Goal: Task Accomplishment & Management: Manage account settings

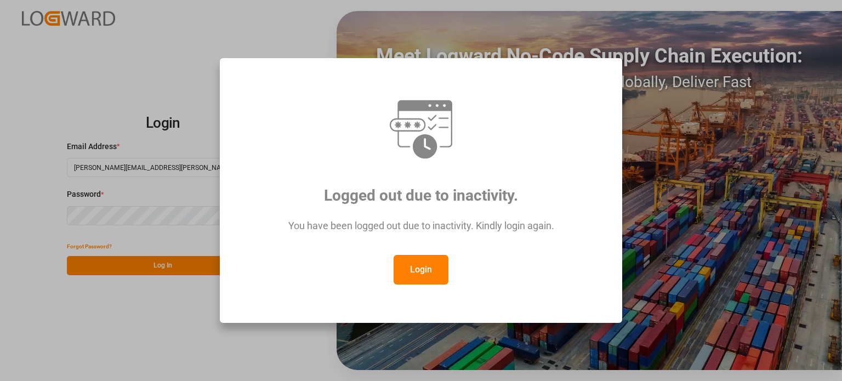
click at [420, 272] on button "Login" at bounding box center [421, 270] width 55 height 30
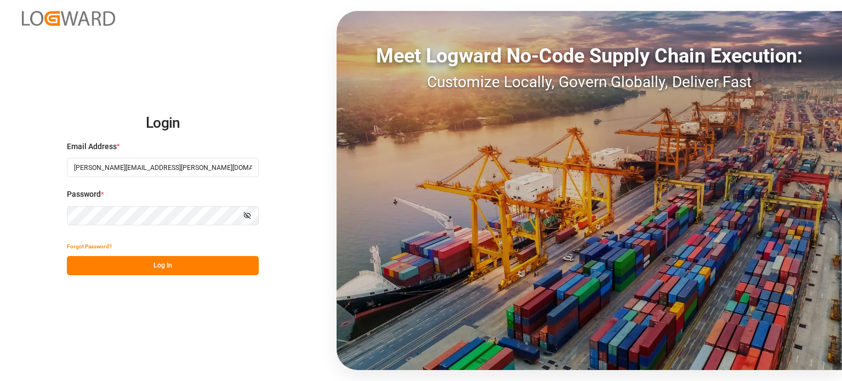
click at [120, 258] on button "Log In" at bounding box center [163, 265] width 192 height 19
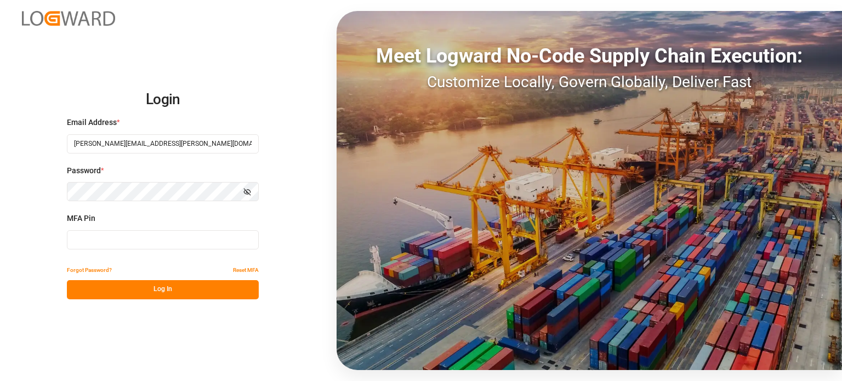
click at [118, 250] on div "MFA Pin" at bounding box center [163, 237] width 192 height 48
click at [120, 244] on input at bounding box center [163, 239] width 192 height 19
click at [106, 236] on input at bounding box center [163, 239] width 192 height 19
type input "989217"
click at [134, 291] on button "Log In" at bounding box center [163, 289] width 192 height 19
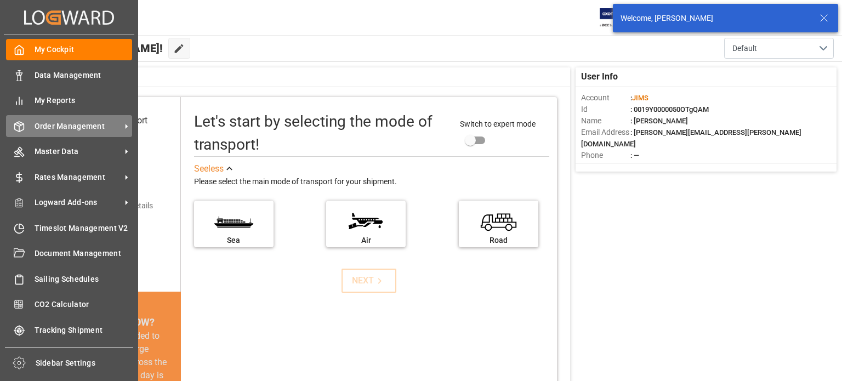
click at [57, 126] on span "Order Management" at bounding box center [78, 127] width 87 height 12
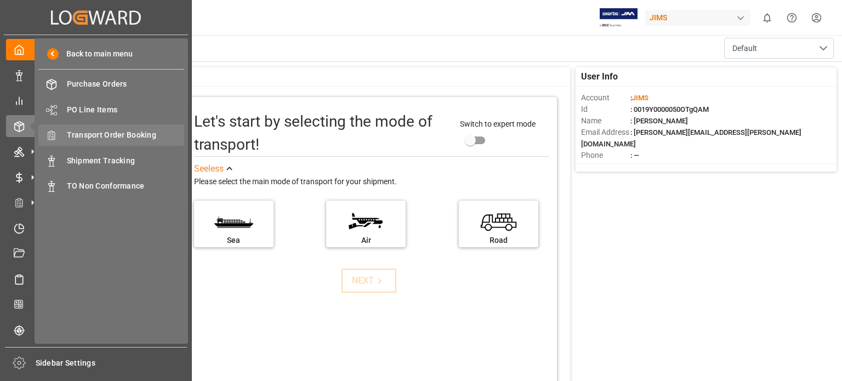
click at [134, 135] on span "Transport Order Booking" at bounding box center [126, 135] width 118 height 12
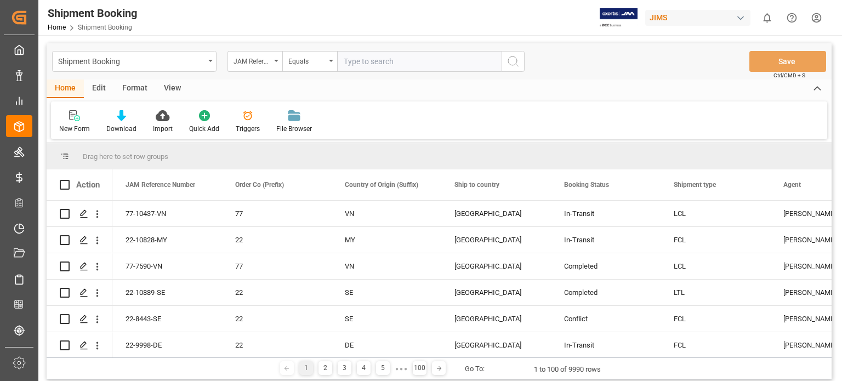
click at [364, 64] on input "text" at bounding box center [419, 61] width 165 height 21
click at [377, 63] on input "77-11119-[GEOGRAPHIC_DATA]" at bounding box center [419, 61] width 165 height 21
click at [374, 64] on input "77-11119-[GEOGRAPHIC_DATA]" at bounding box center [419, 61] width 165 height 21
type input "77-11191-[GEOGRAPHIC_DATA]"
click at [513, 59] on icon "search button" at bounding box center [513, 61] width 13 height 13
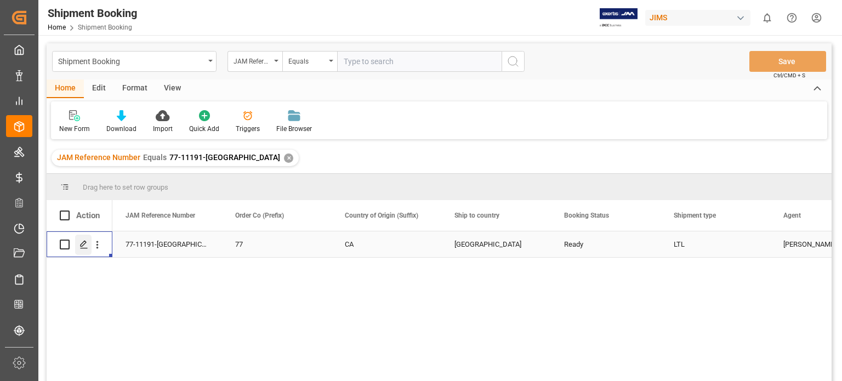
click at [82, 248] on line "Press SPACE to select this row." at bounding box center [84, 248] width 7 height 0
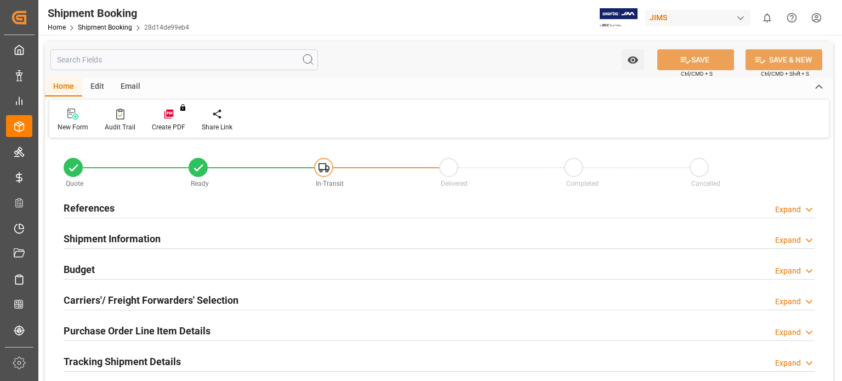
type input "0"
type input "62.58"
click at [83, 270] on h2 "Budget" at bounding box center [79, 269] width 31 height 15
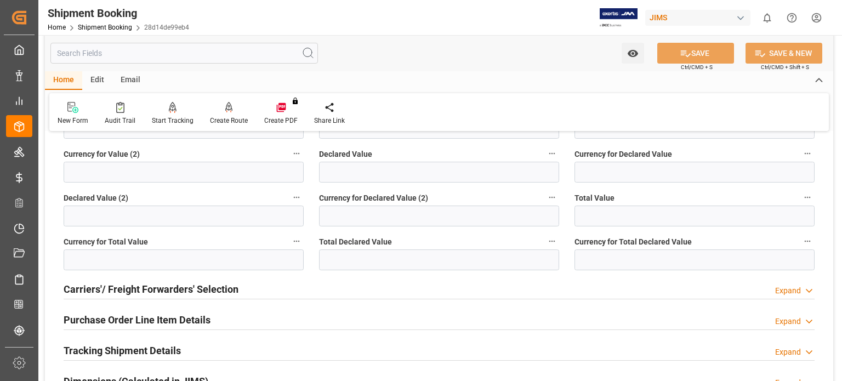
scroll to position [365, 0]
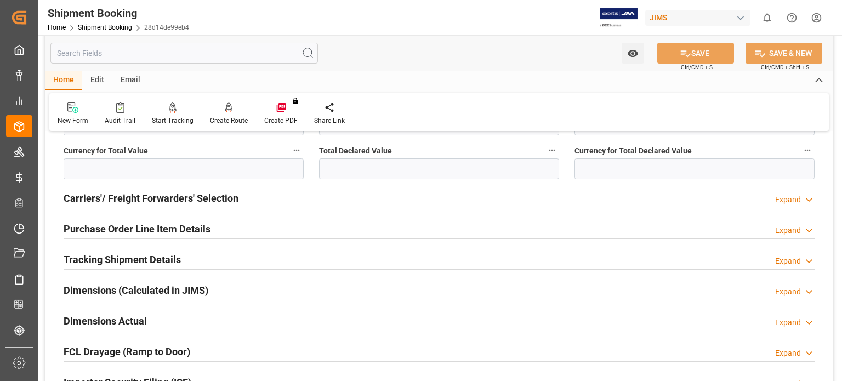
click at [97, 196] on h2 "Carriers'/ Freight Forwarders' Selection" at bounding box center [151, 198] width 175 height 15
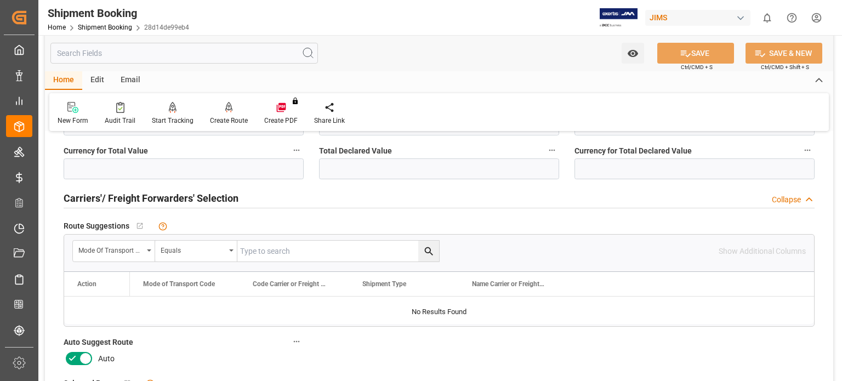
click at [77, 357] on icon at bounding box center [72, 358] width 13 height 13
click at [0, 0] on input "checkbox" at bounding box center [0, 0] width 0 height 0
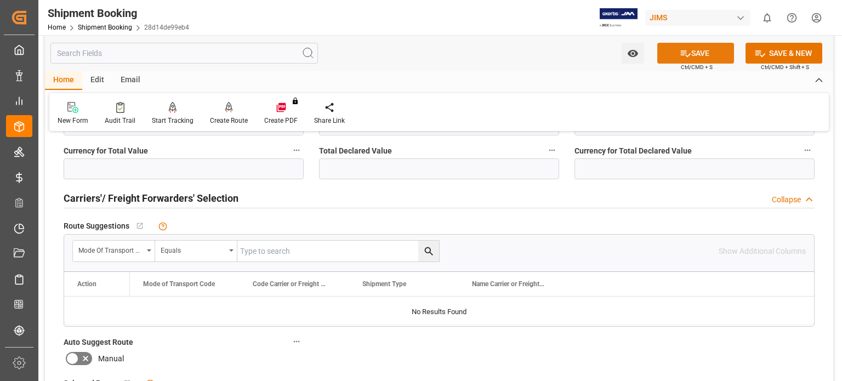
click at [693, 50] on button "SAVE" at bounding box center [696, 53] width 77 height 21
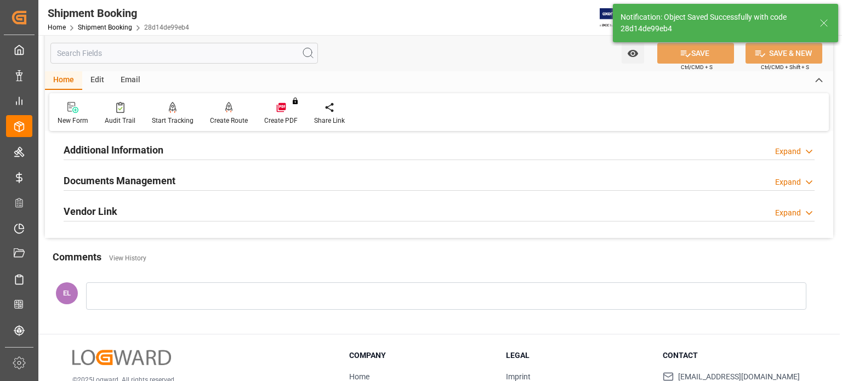
scroll to position [102, 0]
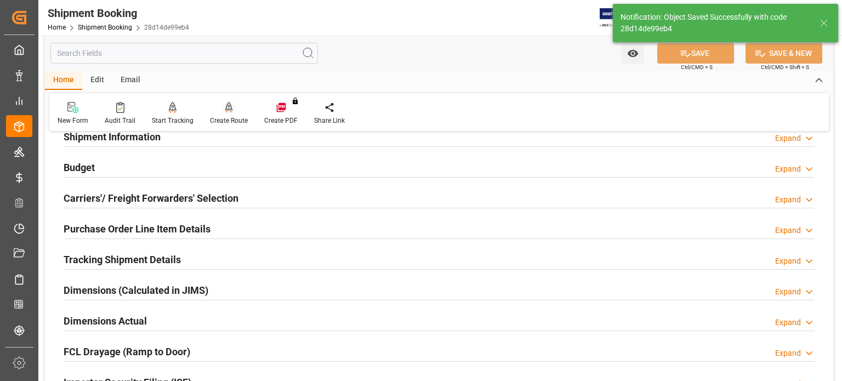
click at [226, 110] on icon at bounding box center [229, 106] width 8 height 9
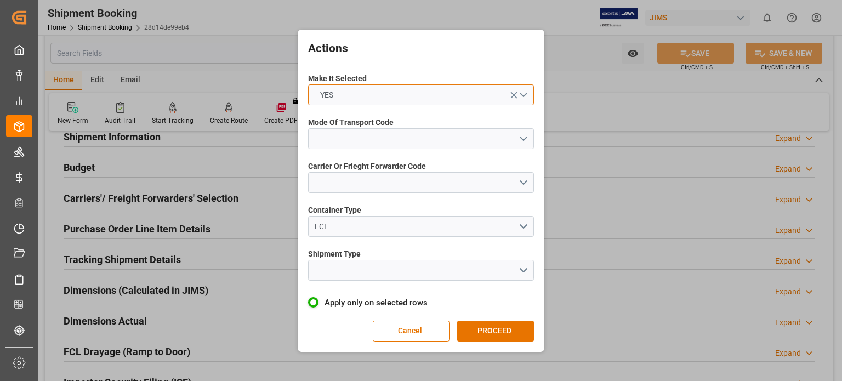
click at [360, 94] on button "YES" at bounding box center [421, 94] width 226 height 21
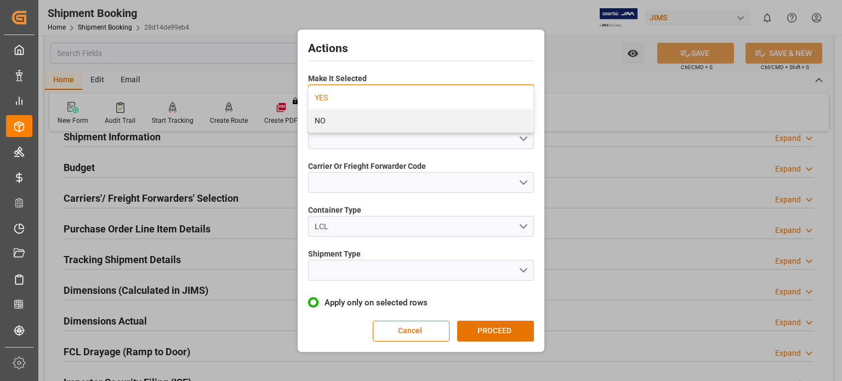
click at [376, 93] on div "YES" at bounding box center [421, 97] width 225 height 23
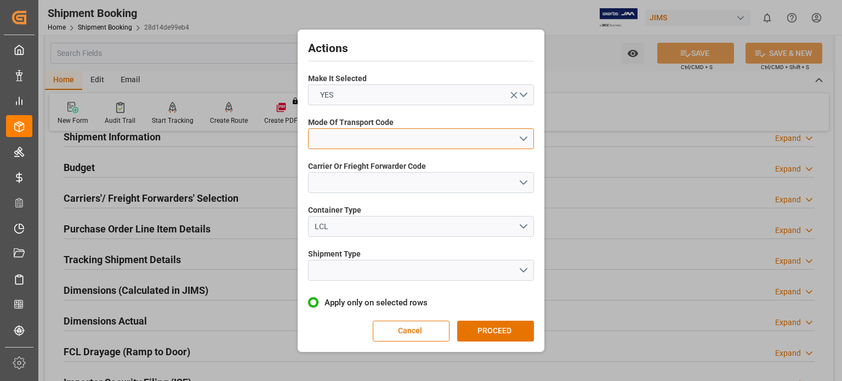
click at [376, 131] on button "open menu" at bounding box center [421, 138] width 226 height 21
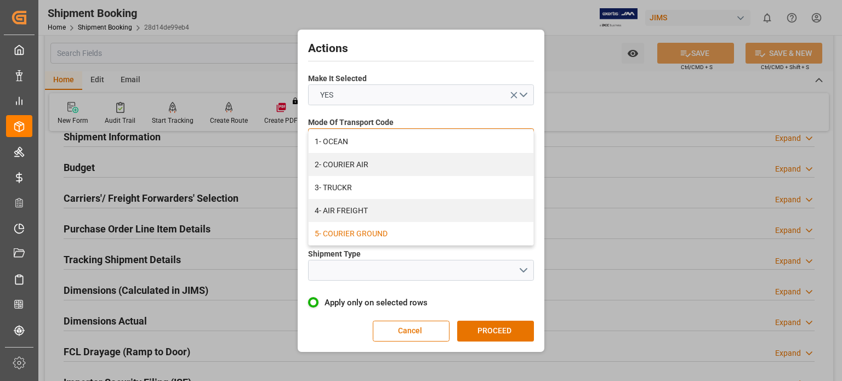
click at [401, 230] on div "5- COURIER GROUND" at bounding box center [421, 233] width 225 height 23
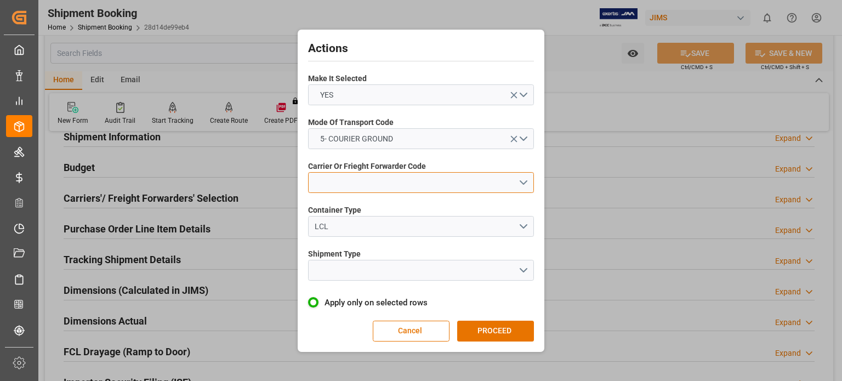
click at [371, 180] on button "open menu" at bounding box center [421, 182] width 226 height 21
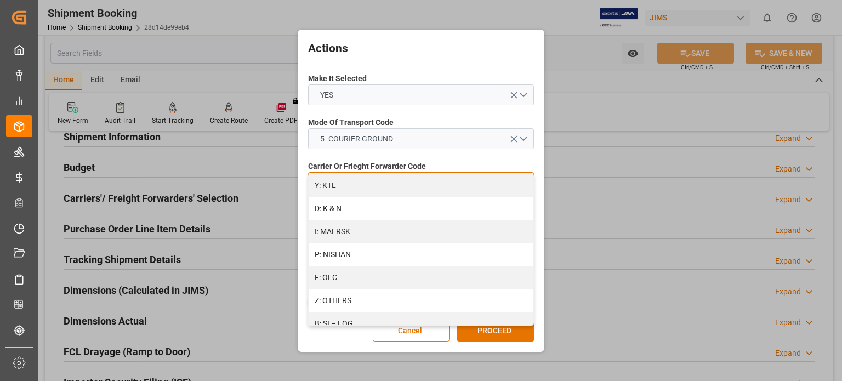
scroll to position [548, 0]
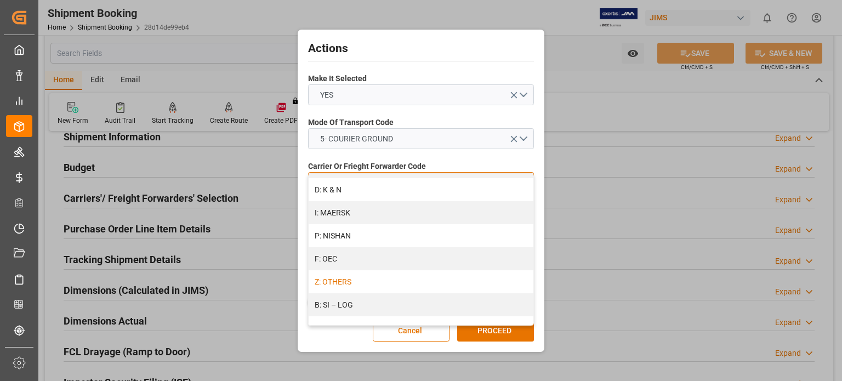
click at [382, 278] on div "Z: OTHERS" at bounding box center [421, 281] width 225 height 23
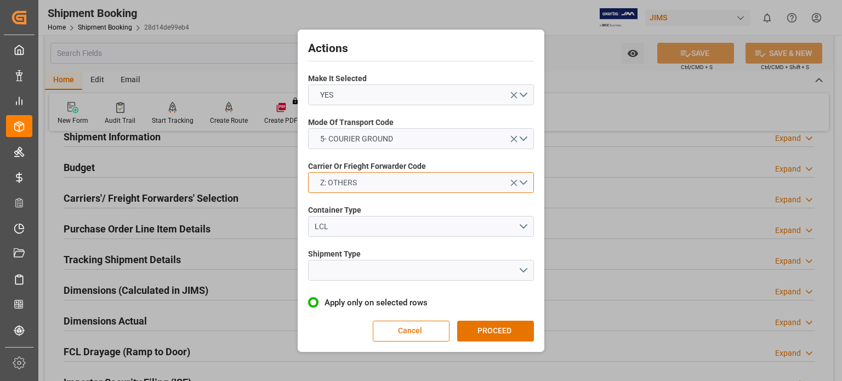
click at [423, 184] on button "Z: OTHERS" at bounding box center [421, 182] width 226 height 21
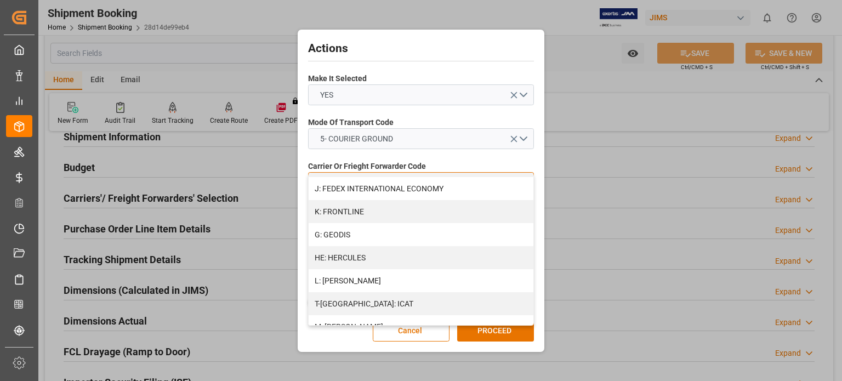
scroll to position [643, 0]
click at [338, 184] on div "Z: OTHERS" at bounding box center [421, 187] width 225 height 23
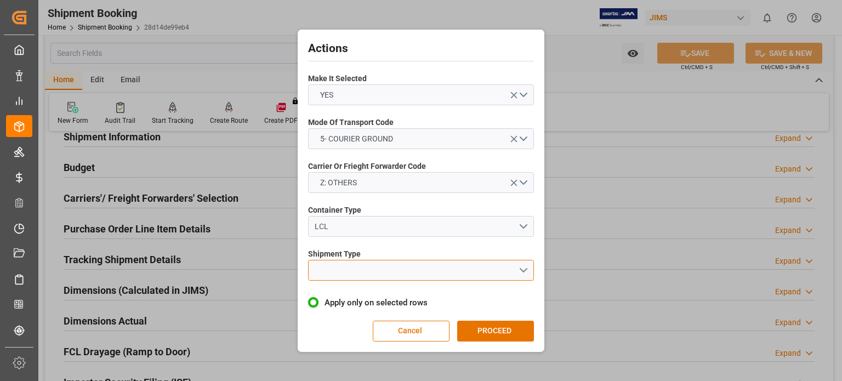
click at [344, 277] on button "open menu" at bounding box center [421, 270] width 226 height 21
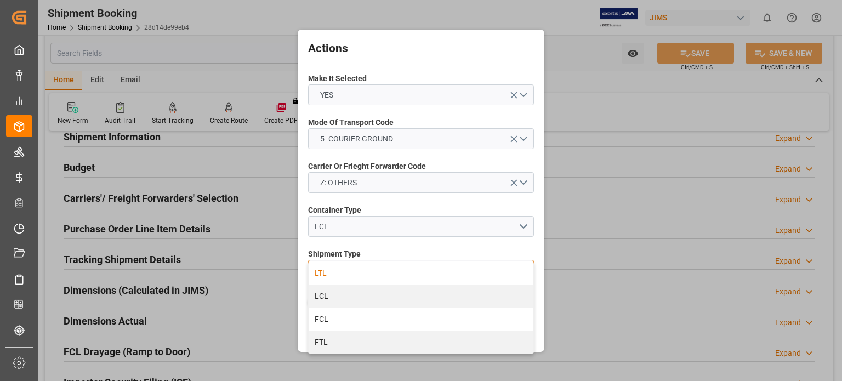
click at [338, 271] on div "LTL" at bounding box center [421, 273] width 225 height 23
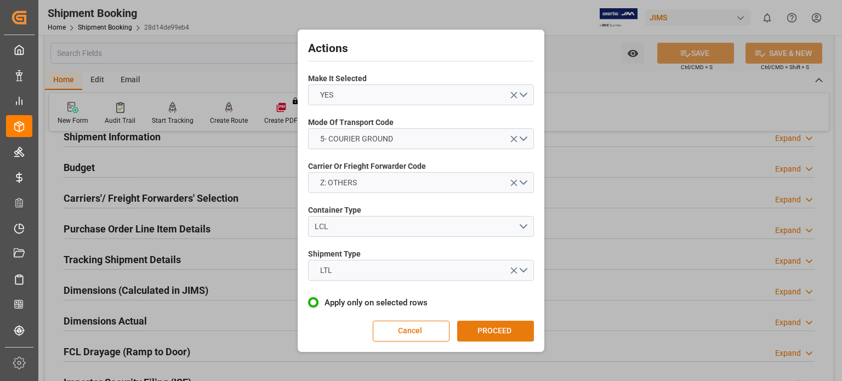
click at [494, 329] on button "PROCEED" at bounding box center [495, 331] width 77 height 21
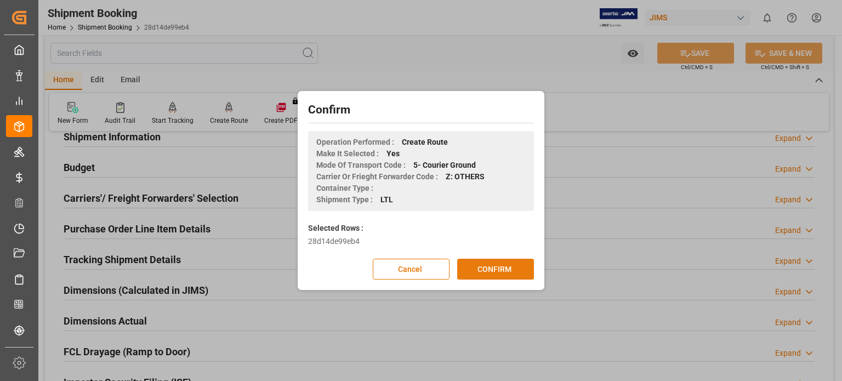
click at [477, 267] on button "CONFIRM" at bounding box center [495, 269] width 77 height 21
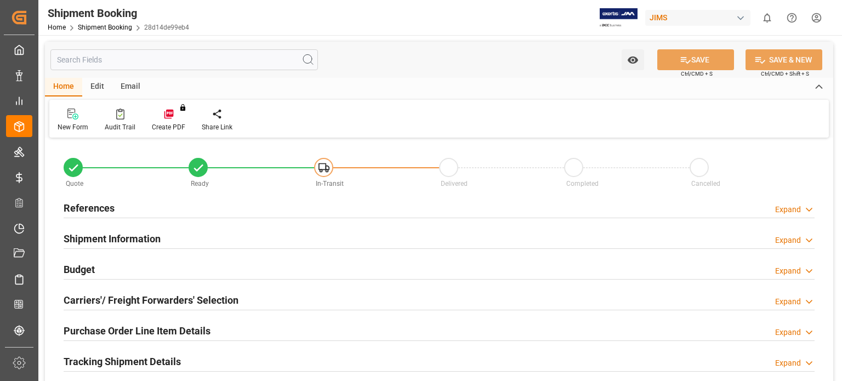
type input "2"
click at [123, 333] on h2 "Purchase Order Line Item Details" at bounding box center [137, 331] width 147 height 15
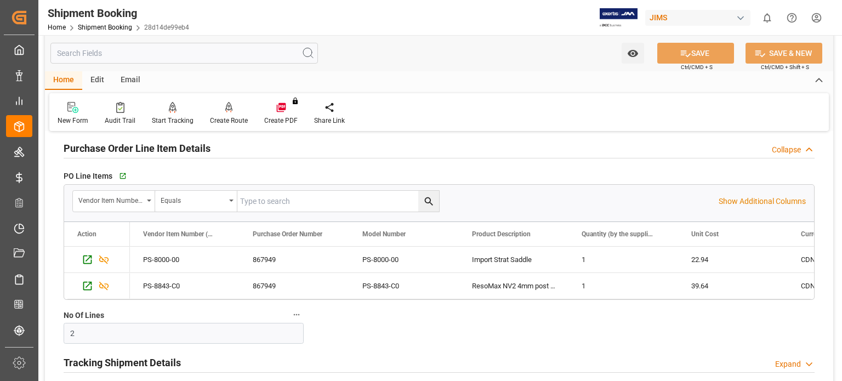
scroll to position [274, 0]
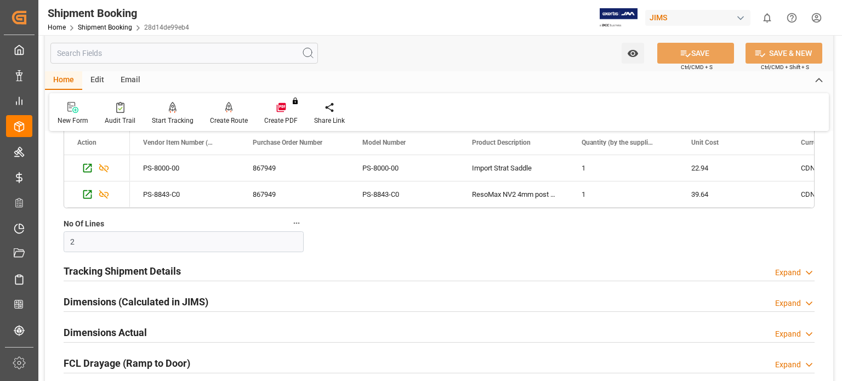
click at [92, 271] on h2 "Tracking Shipment Details" at bounding box center [122, 271] width 117 height 15
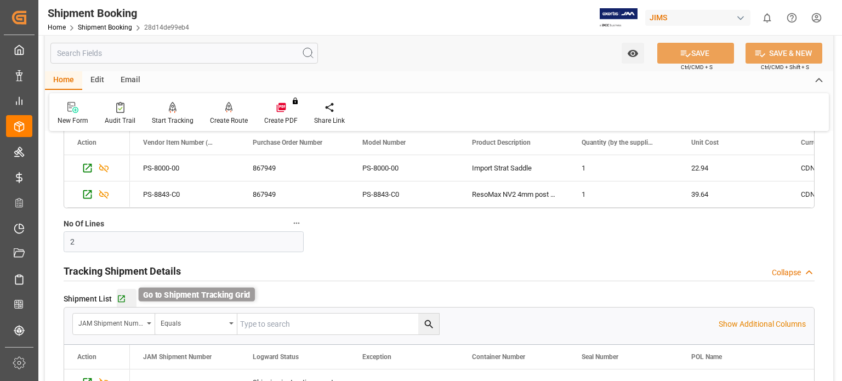
click at [119, 298] on icon "button" at bounding box center [121, 299] width 9 height 9
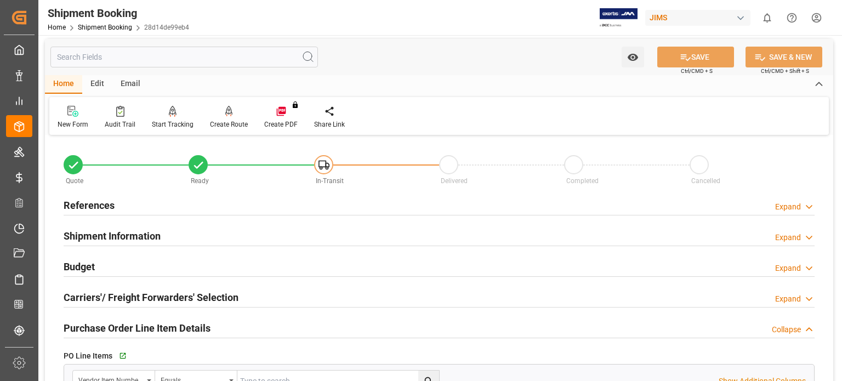
scroll to position [0, 0]
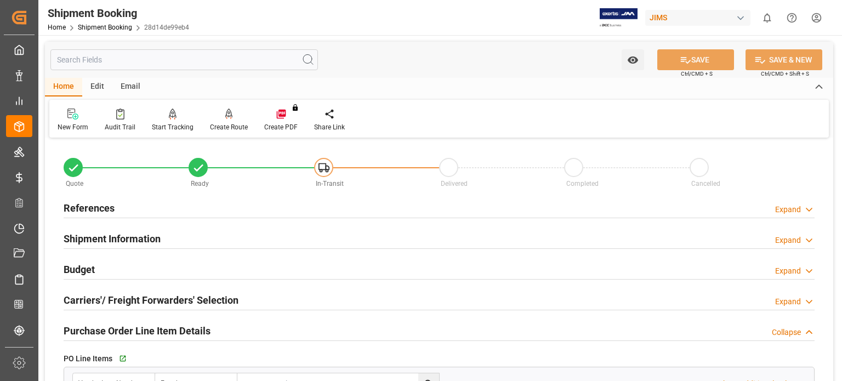
click at [84, 269] on h2 "Budget" at bounding box center [79, 269] width 31 height 15
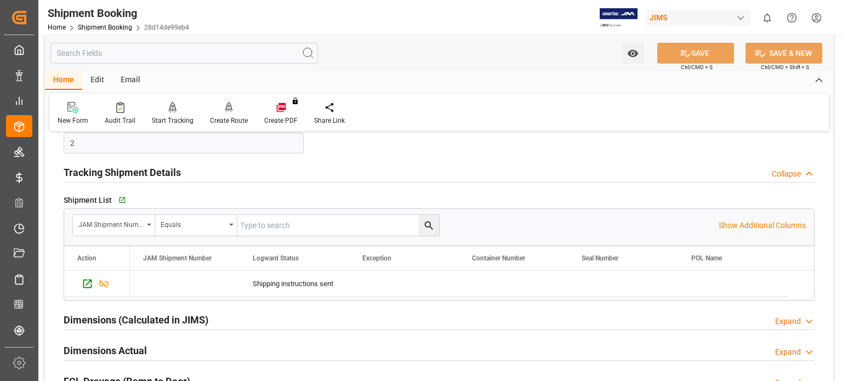
scroll to position [823, 0]
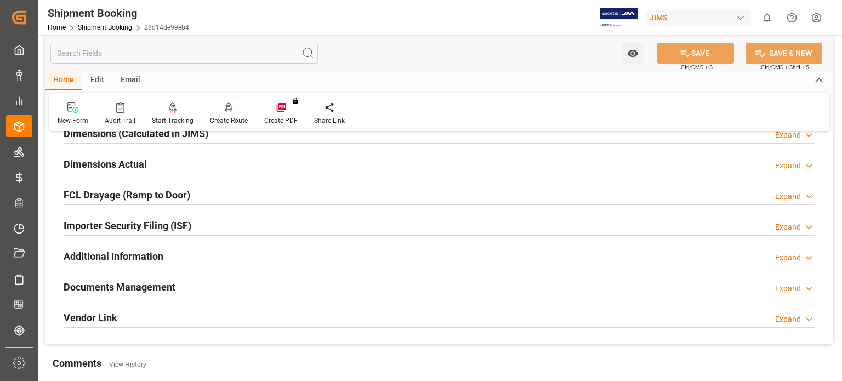
click at [120, 288] on h2 "Documents Management" at bounding box center [120, 287] width 112 height 15
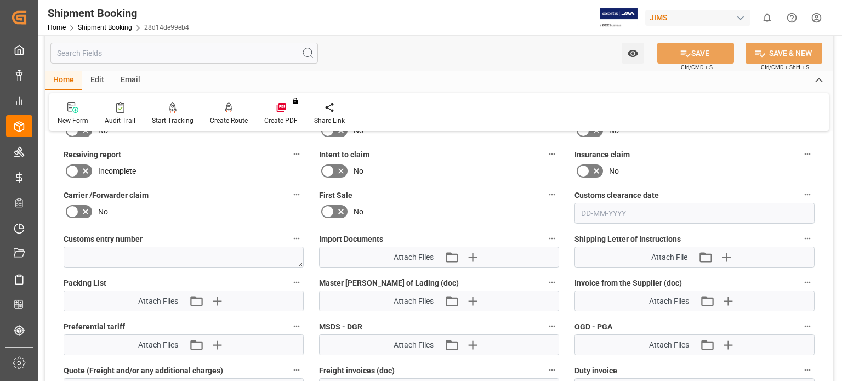
scroll to position [1097, 0]
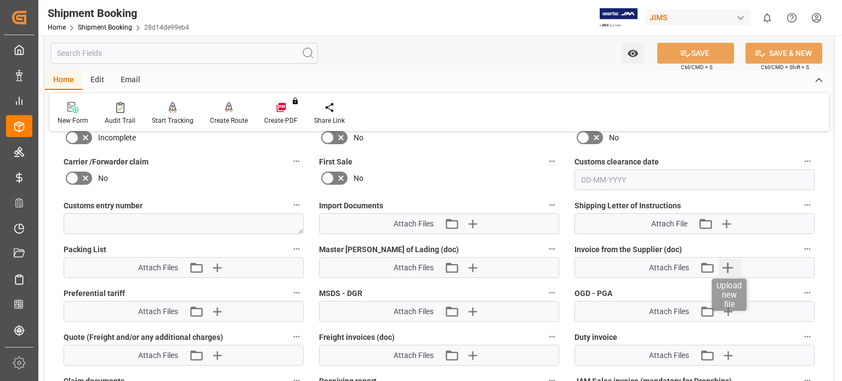
click at [728, 266] on icon "button" at bounding box center [728, 268] width 10 height 10
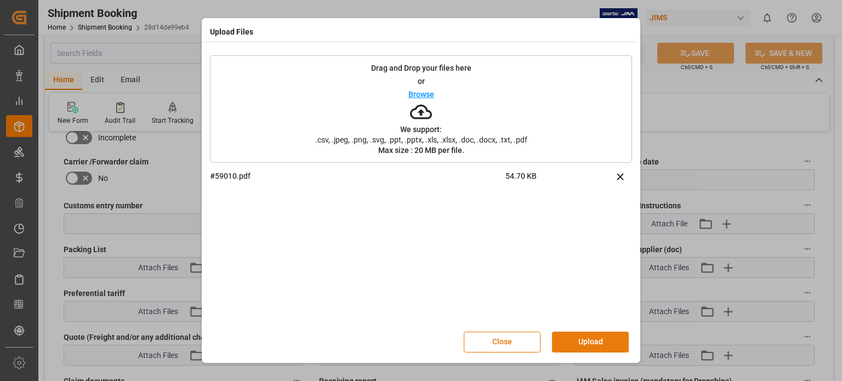
click at [581, 339] on button "Upload" at bounding box center [590, 342] width 77 height 21
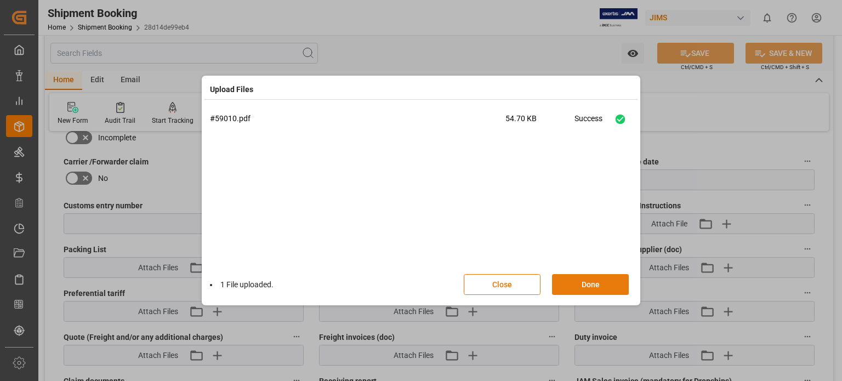
click at [581, 283] on button "Done" at bounding box center [590, 284] width 77 height 21
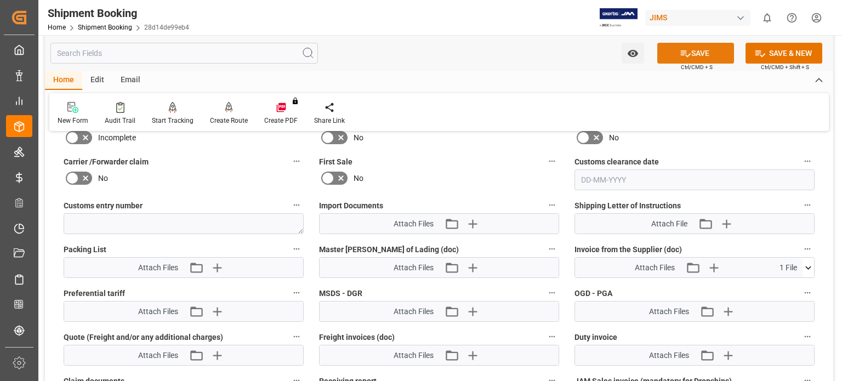
click at [706, 56] on button "SAVE" at bounding box center [696, 53] width 77 height 21
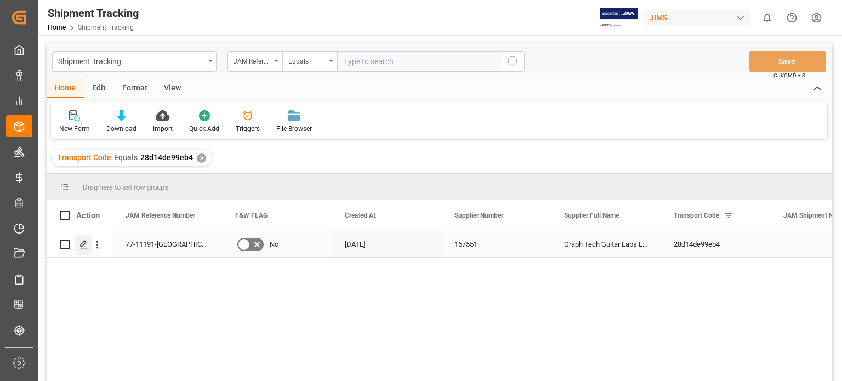
click at [86, 250] on div "Press SPACE to select this row." at bounding box center [83, 245] width 16 height 20
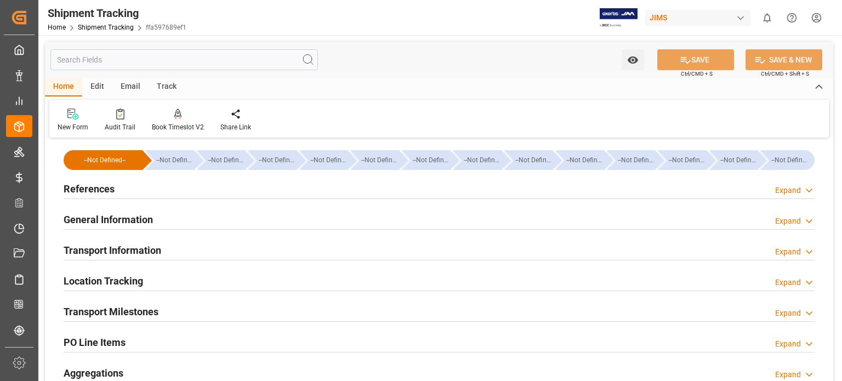
type input "[DATE]"
click at [75, 189] on h2 "References" at bounding box center [89, 189] width 51 height 15
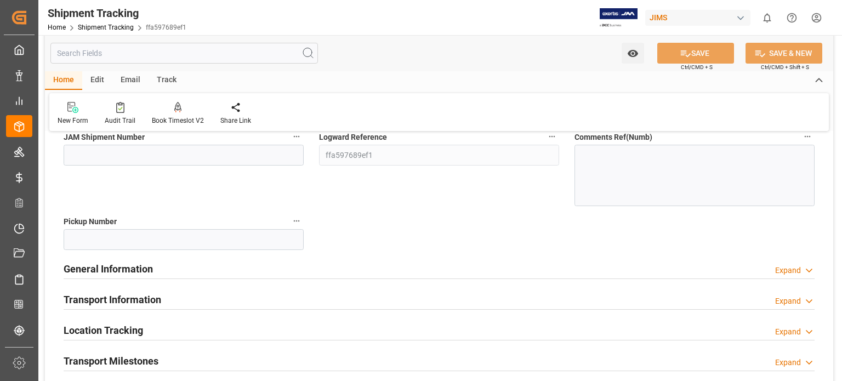
scroll to position [183, 0]
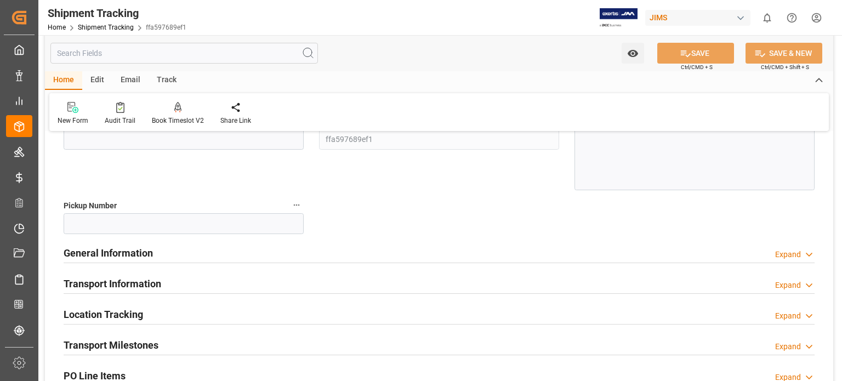
click at [104, 250] on h2 "General Information" at bounding box center [108, 253] width 89 height 15
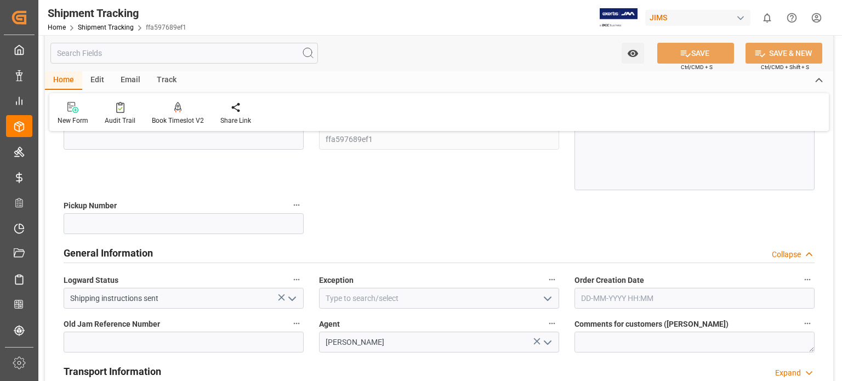
scroll to position [274, 0]
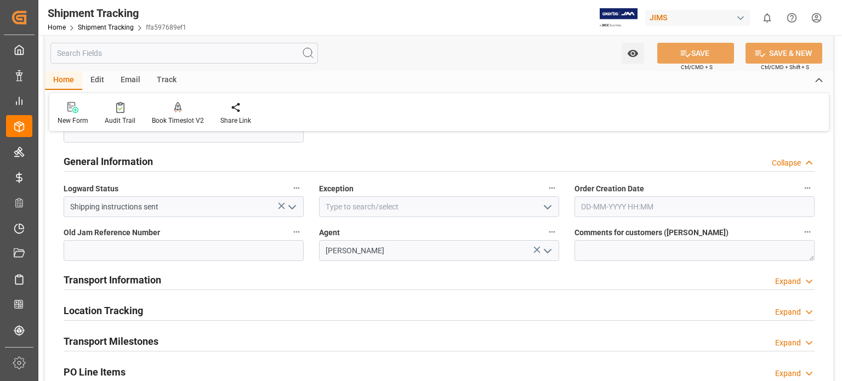
click at [84, 274] on h2 "Transport Information" at bounding box center [113, 280] width 98 height 15
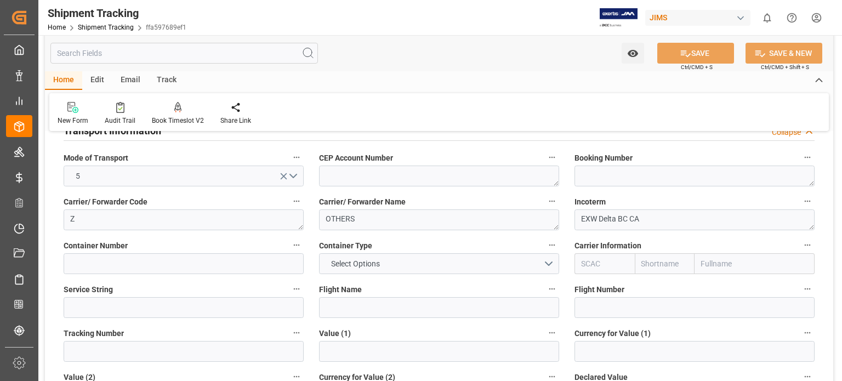
scroll to position [457, 0]
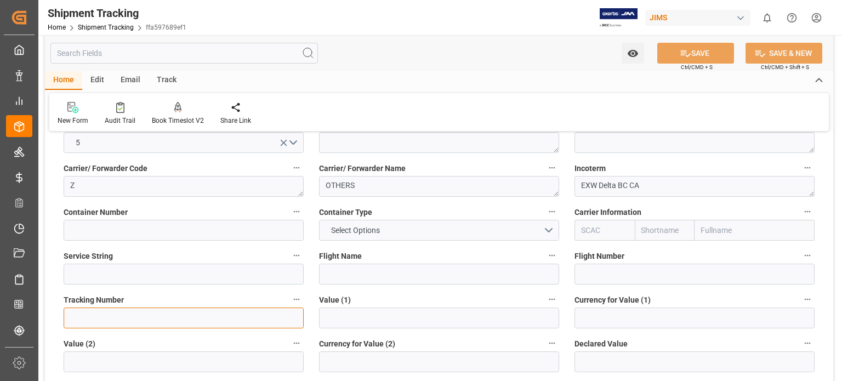
click at [140, 320] on input at bounding box center [184, 318] width 240 height 21
click at [151, 318] on input at bounding box center [184, 318] width 240 height 21
paste input "400864903171887 6"
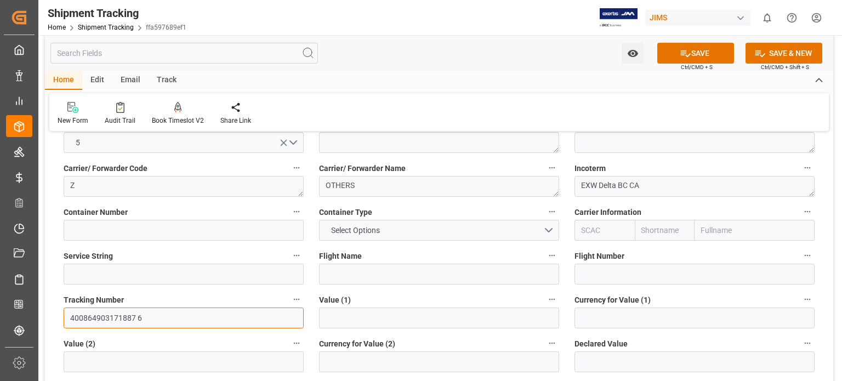
type input "400864903171887 6"
click at [352, 314] on input "text" at bounding box center [439, 318] width 240 height 21
click at [331, 321] on input "6258" at bounding box center [439, 318] width 240 height 21
click at [336, 319] on input "6258" at bounding box center [439, 318] width 240 height 21
type input "62.58"
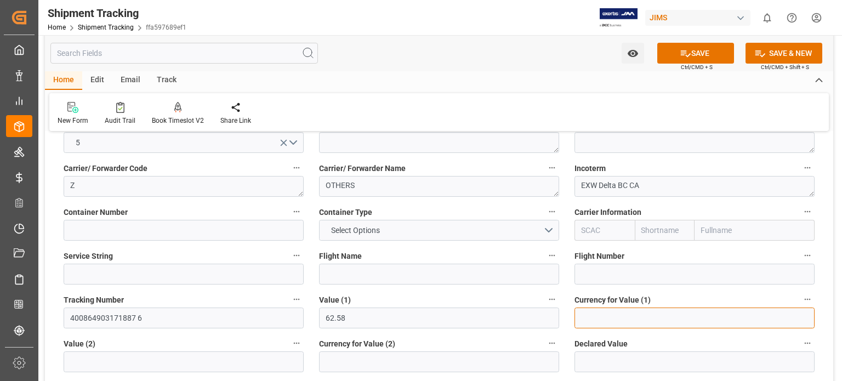
click at [596, 320] on input at bounding box center [695, 318] width 240 height 21
type input "CDN"
click at [673, 60] on button "SAVE" at bounding box center [696, 53] width 77 height 21
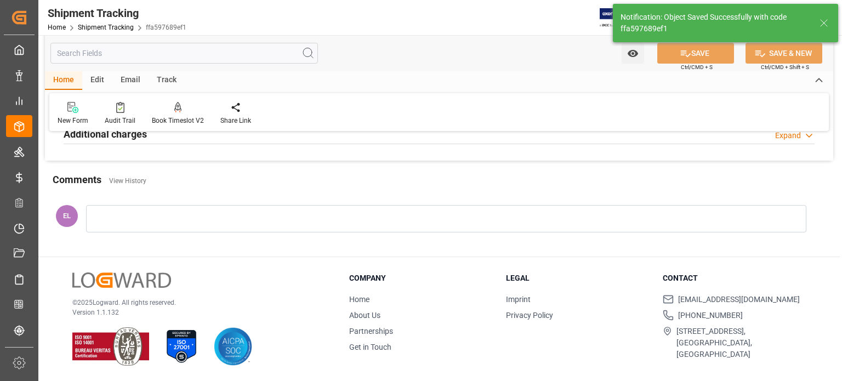
scroll to position [153, 0]
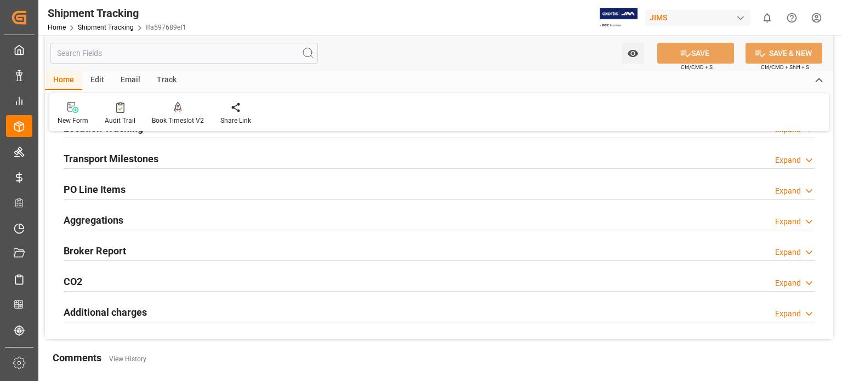
click at [136, 156] on h2 "Transport Milestones" at bounding box center [111, 158] width 95 height 15
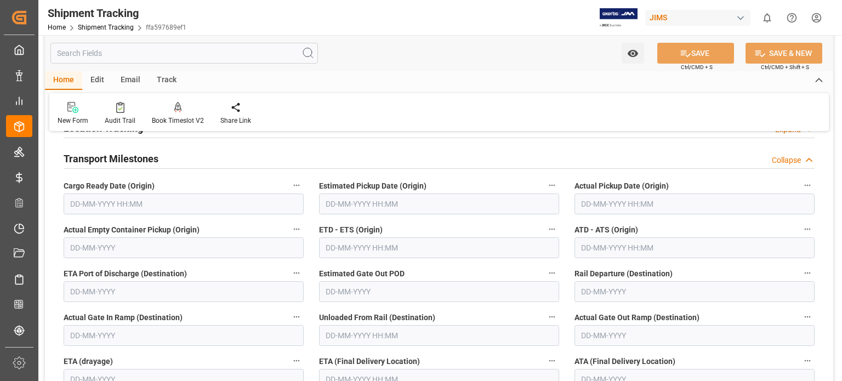
click at [103, 206] on input "text" at bounding box center [184, 204] width 240 height 21
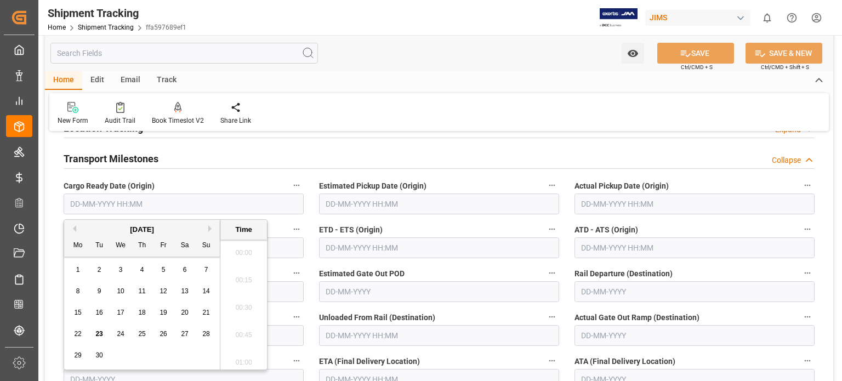
scroll to position [1457, 0]
click at [98, 335] on span "23" at bounding box center [98, 334] width 7 height 8
type input "23-09-2025 00:00"
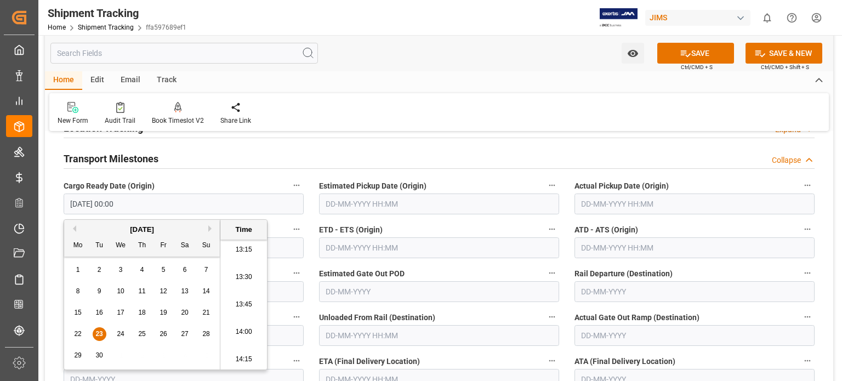
click at [353, 207] on input "text" at bounding box center [439, 204] width 240 height 21
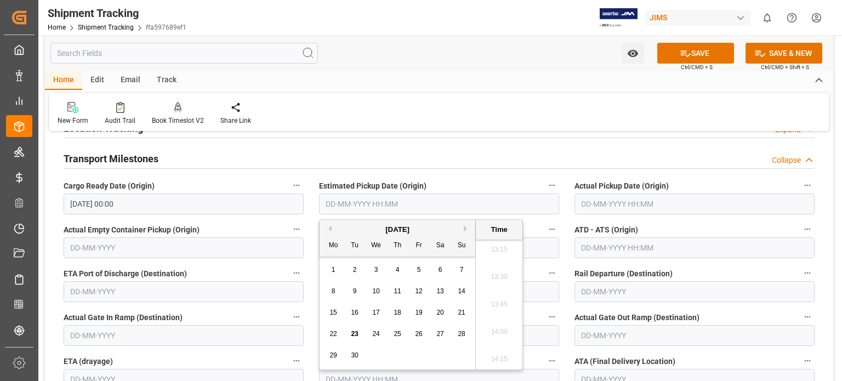
click at [354, 334] on span "23" at bounding box center [354, 334] width 7 height 8
type input "23-09-2025 00:00"
click at [513, 151] on div "Transport Milestones Collapse" at bounding box center [439, 158] width 751 height 21
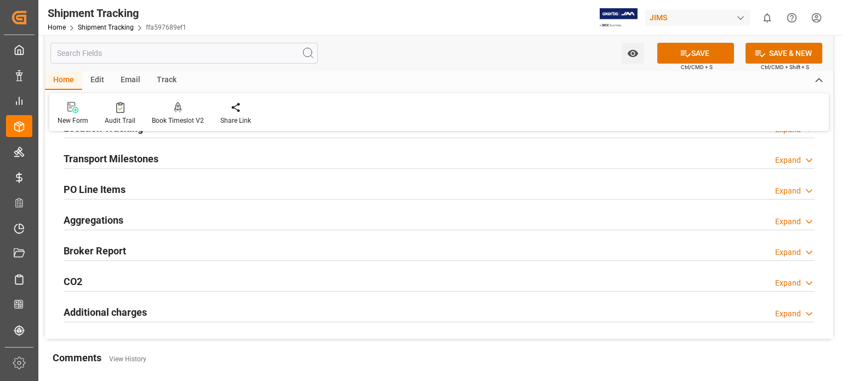
click at [102, 160] on h2 "Transport Milestones" at bounding box center [111, 158] width 95 height 15
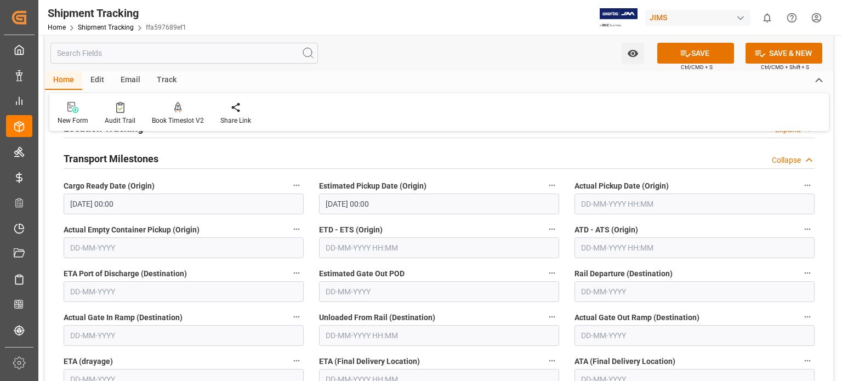
scroll to position [244, 0]
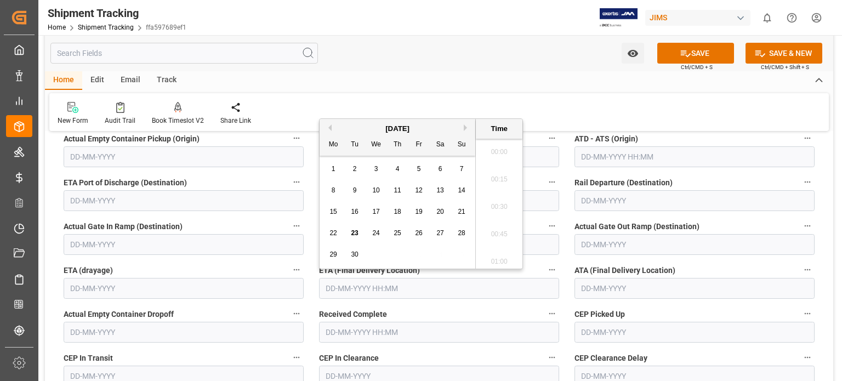
click at [367, 282] on input "text" at bounding box center [439, 288] width 240 height 21
click at [355, 256] on span "30" at bounding box center [354, 255] width 7 height 8
type input "30-09-2025 00:00"
click at [709, 53] on button "SAVE" at bounding box center [696, 53] width 77 height 21
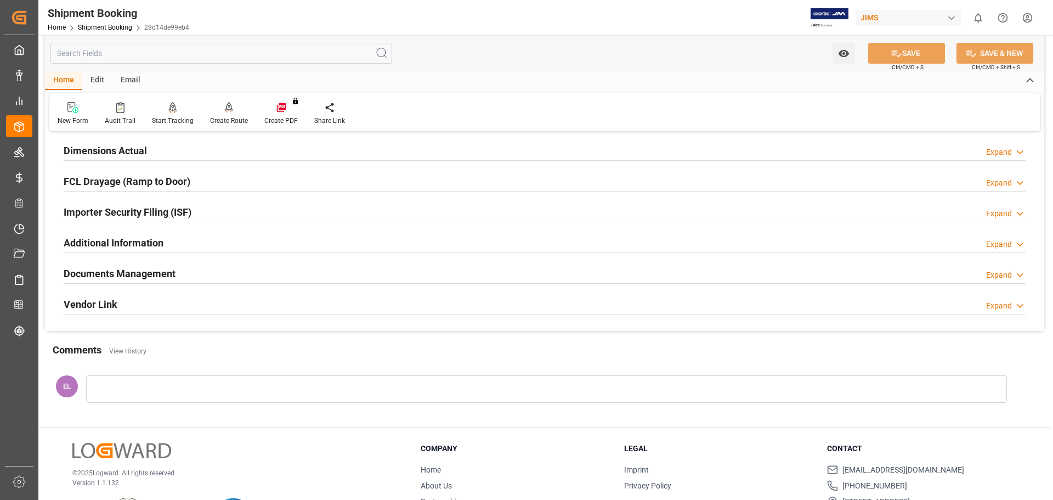
scroll to position [274, 0]
click at [117, 268] on h2 "Documents Management" at bounding box center [120, 271] width 112 height 15
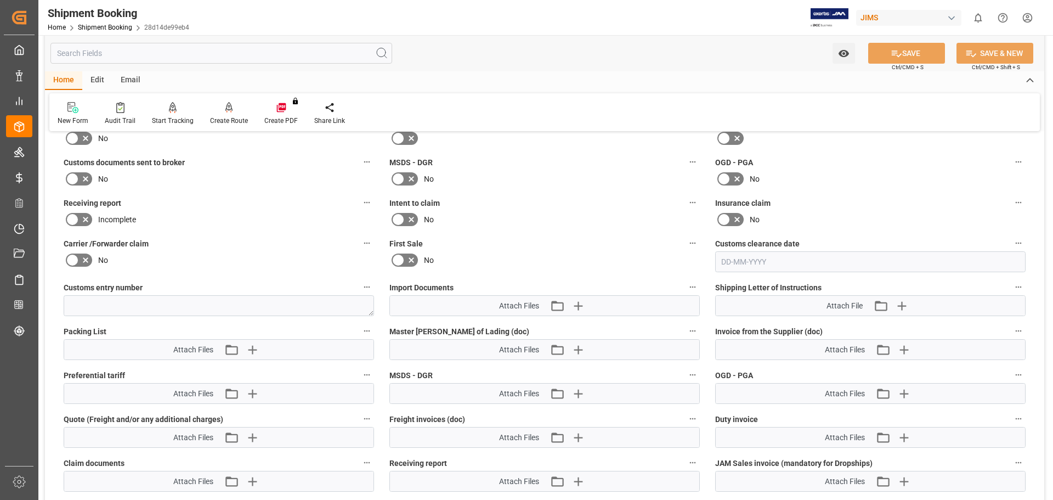
scroll to position [457, 0]
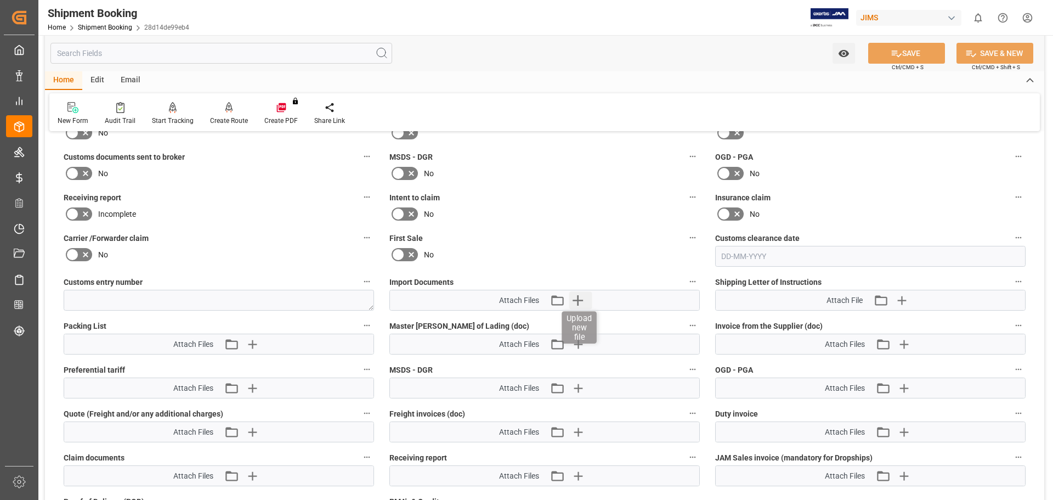
click at [572, 297] on icon "button" at bounding box center [578, 300] width 18 height 18
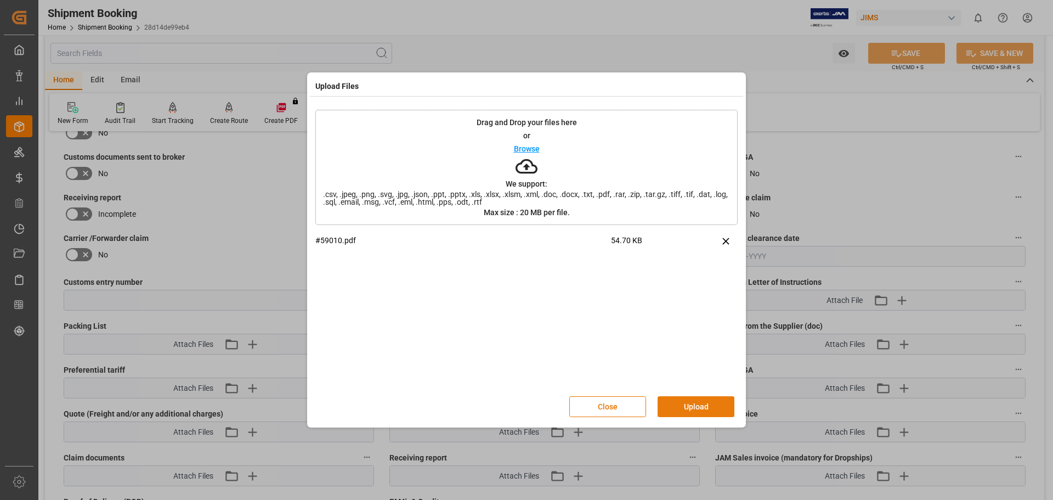
click at [695, 381] on button "Upload" at bounding box center [696, 406] width 77 height 21
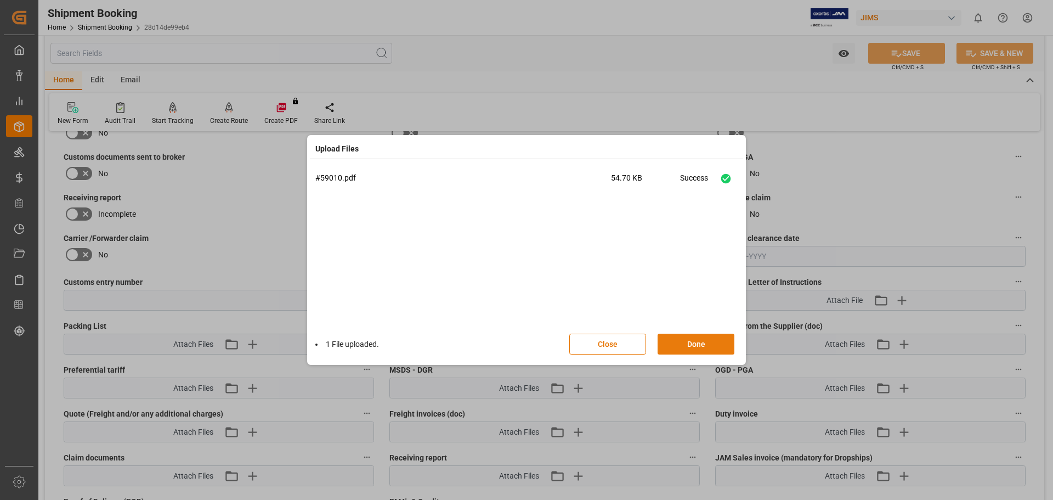
click at [686, 341] on button "Done" at bounding box center [696, 343] width 77 height 21
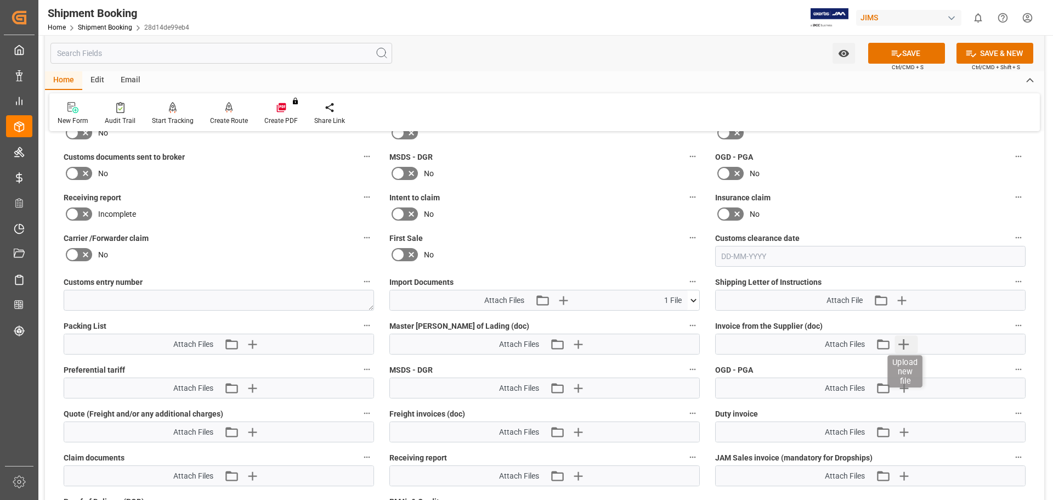
click at [842, 346] on icon "button" at bounding box center [903, 344] width 10 height 10
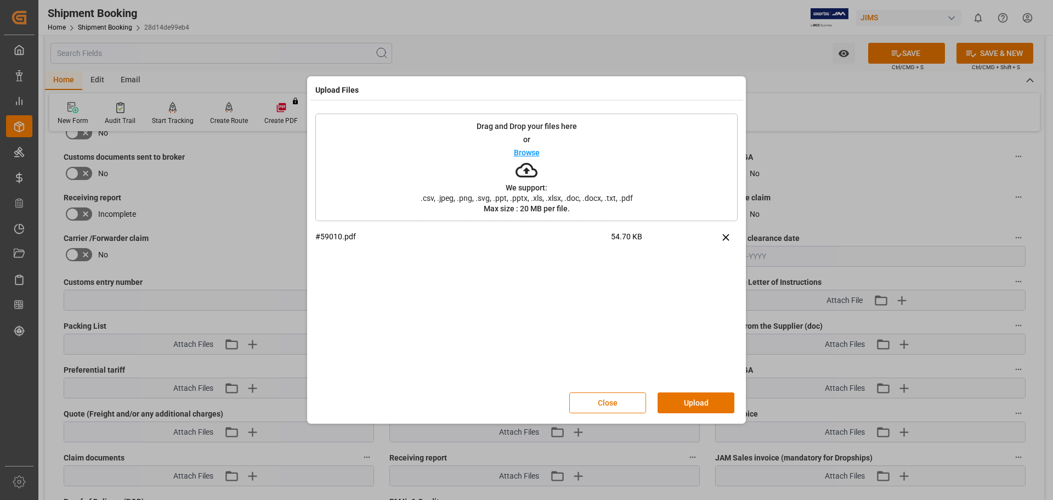
click at [687, 381] on button "Upload" at bounding box center [696, 402] width 77 height 21
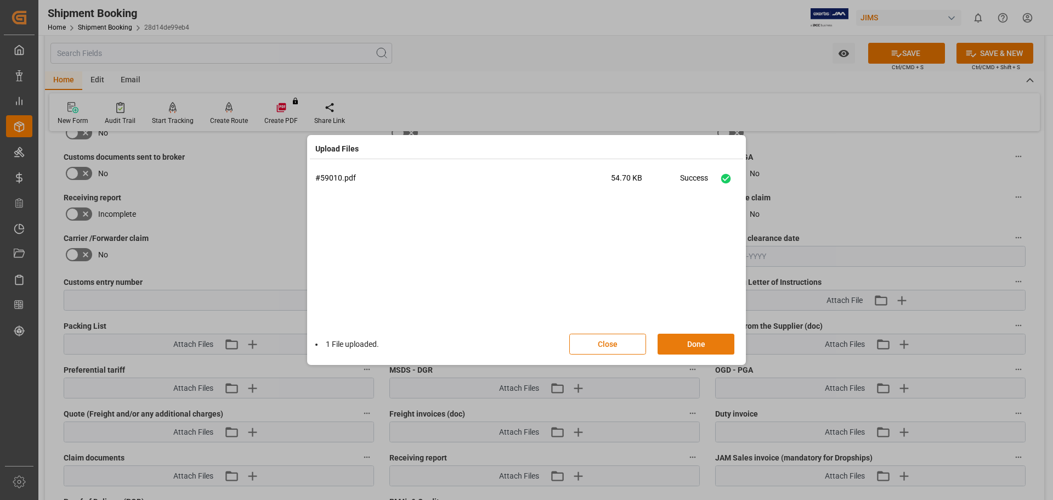
click at [693, 342] on button "Done" at bounding box center [696, 343] width 77 height 21
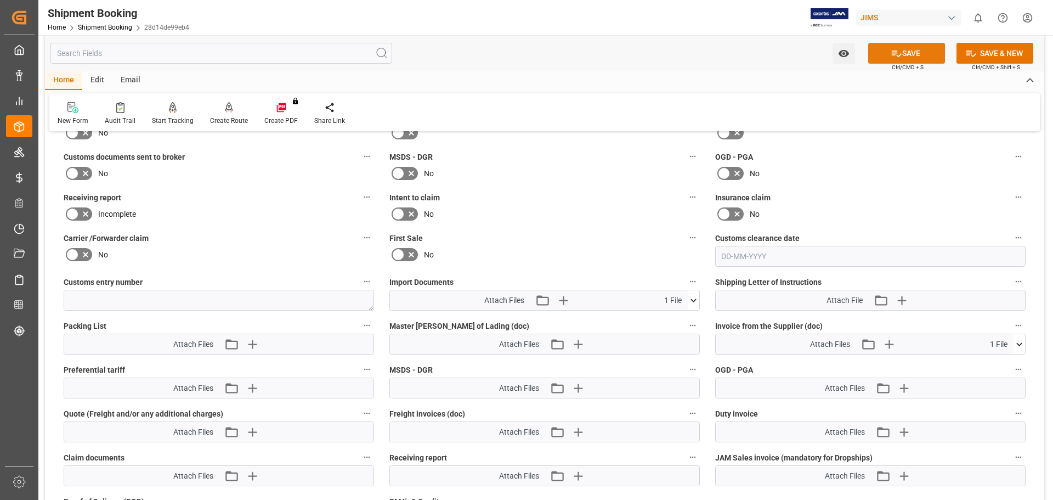
click at [842, 58] on button "SAVE" at bounding box center [906, 53] width 77 height 21
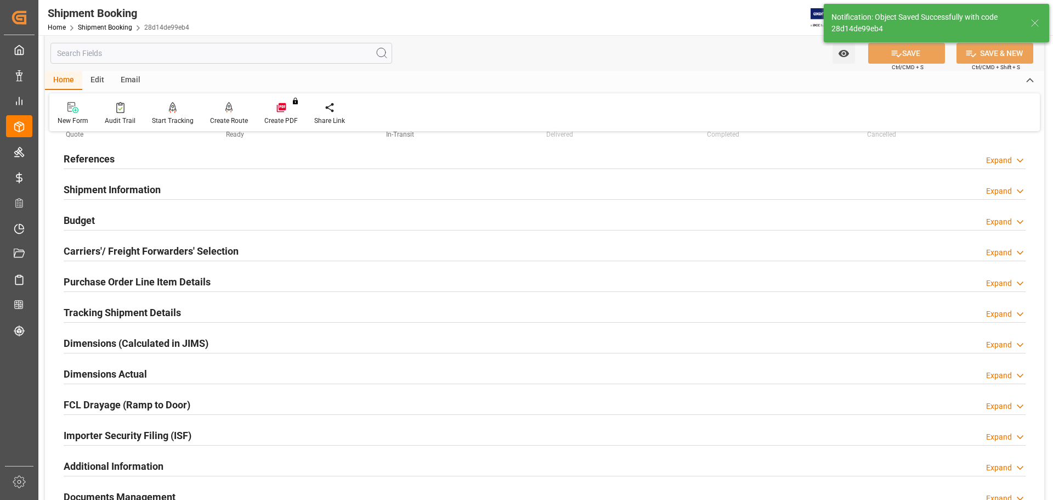
scroll to position [0, 0]
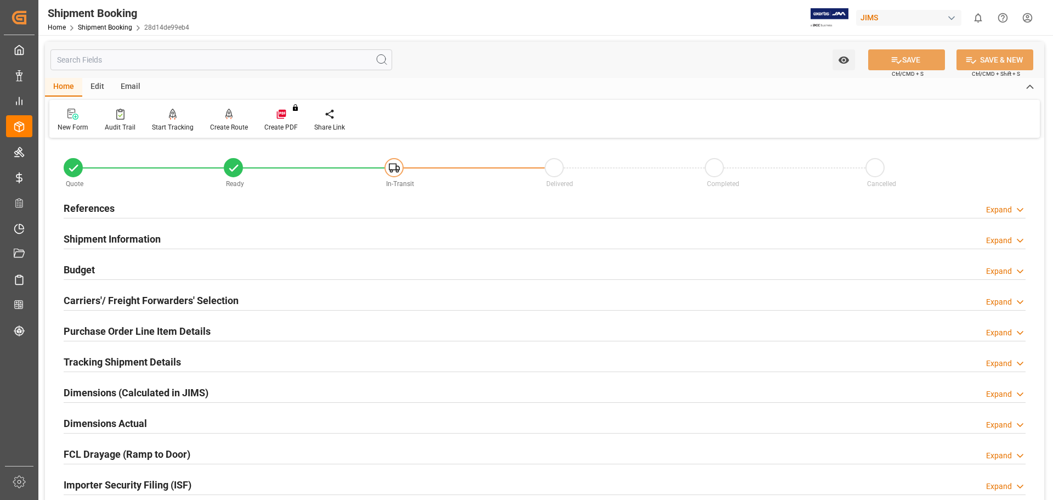
click at [74, 202] on h2 "References" at bounding box center [89, 208] width 51 height 15
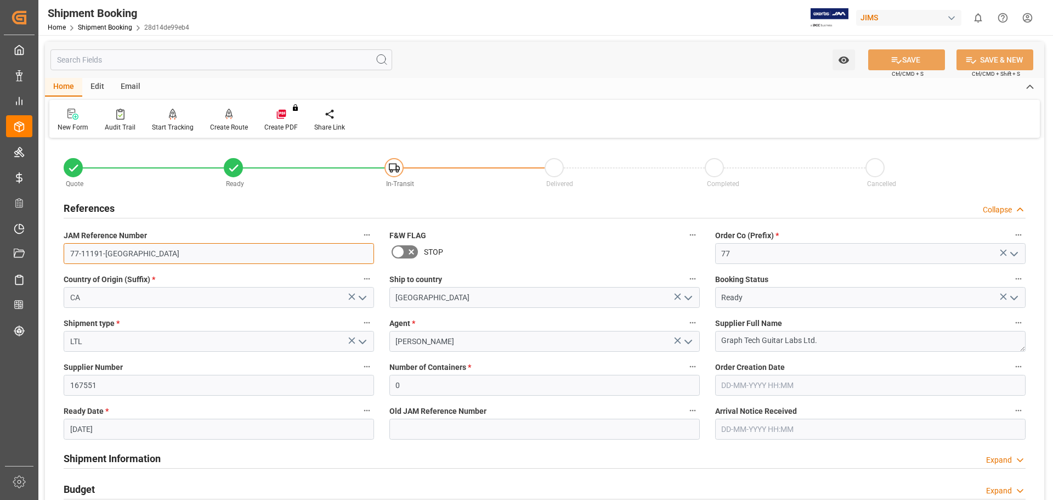
drag, startPoint x: 115, startPoint y: 253, endPoint x: 52, endPoint y: 202, distance: 81.1
click at [52, 251] on div "Quote Ready In-Transit Delivered Completed Cancelled References Collapse JAM Re…" at bounding box center [544, 482] width 999 height 682
